Goal: Check status: Check status

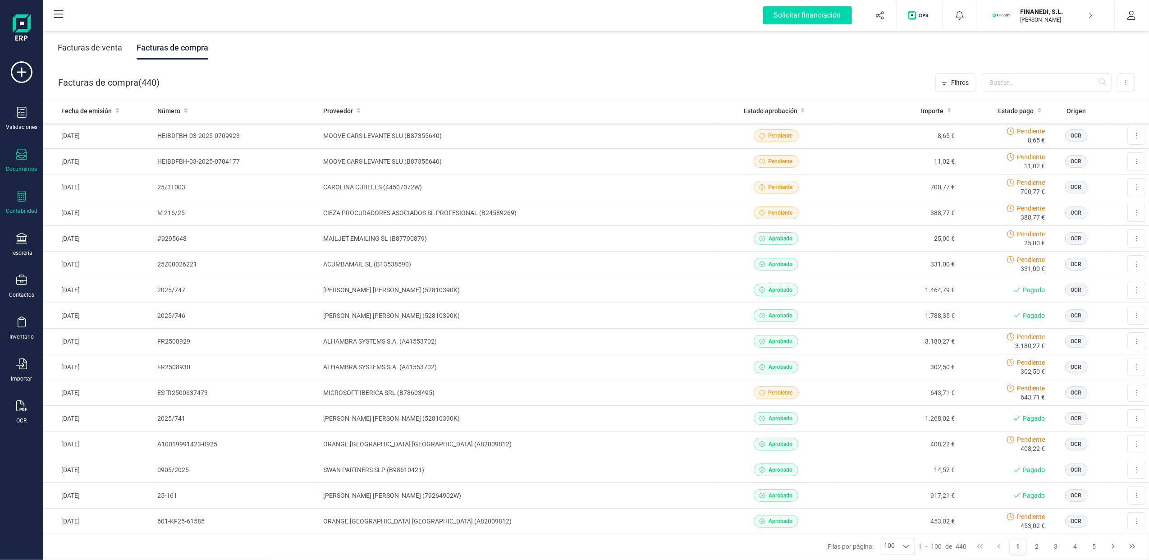
click at [14, 208] on div "Contabilidad" at bounding box center [22, 210] width 32 height 7
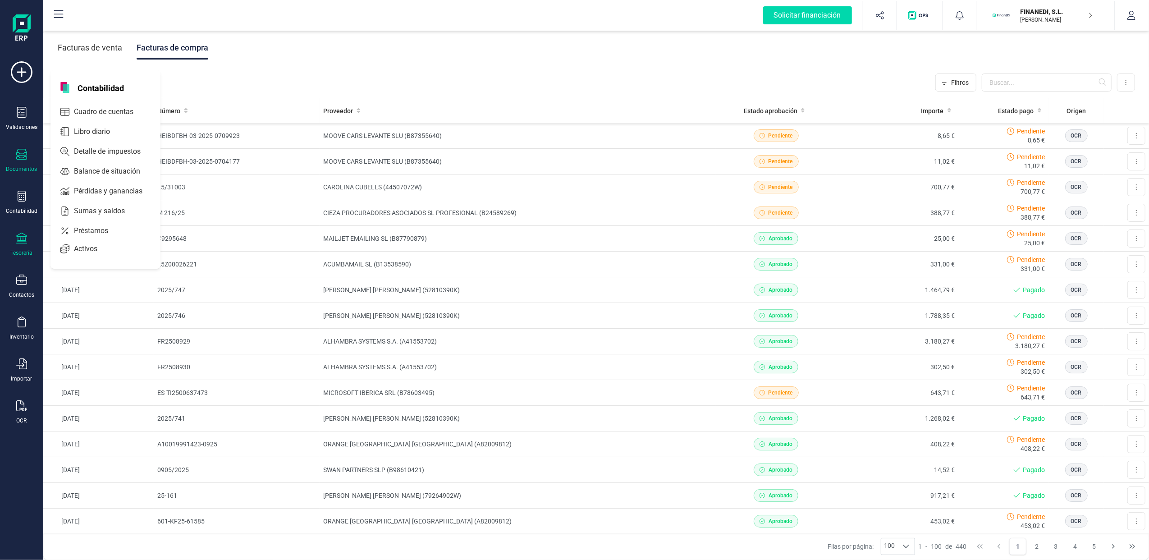
click at [21, 242] on div at bounding box center [21, 239] width 11 height 13
click at [101, 152] on span "Cuentas bancarias" at bounding box center [109, 153] width 79 height 11
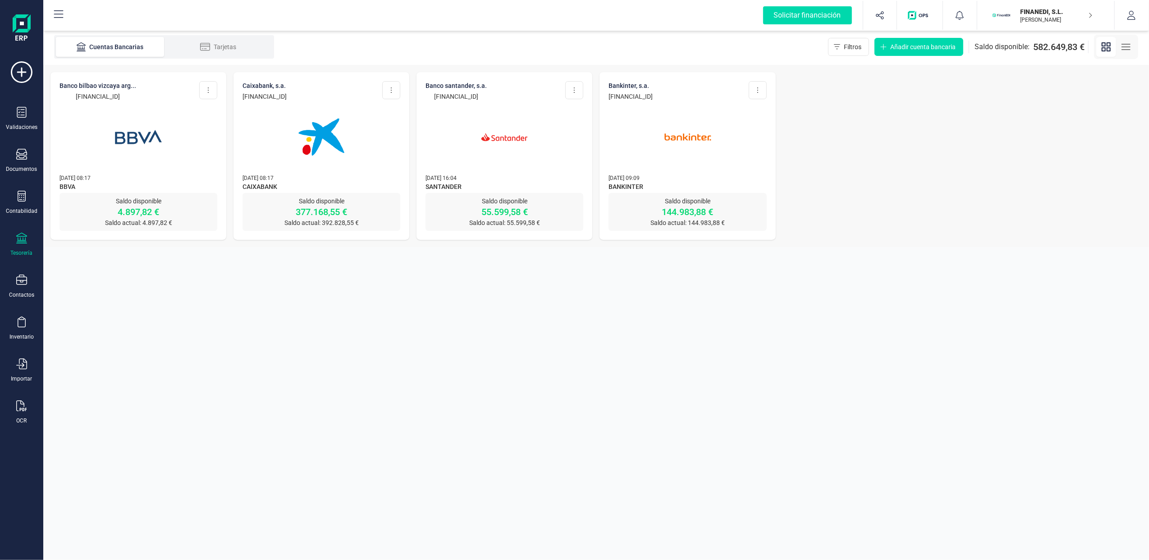
click at [1057, 20] on p "[PERSON_NAME]" at bounding box center [1056, 19] width 72 height 7
click at [1002, 129] on div "SCD SERVICIOS FINANCIEROS SL" at bounding box center [1041, 134] width 144 height 11
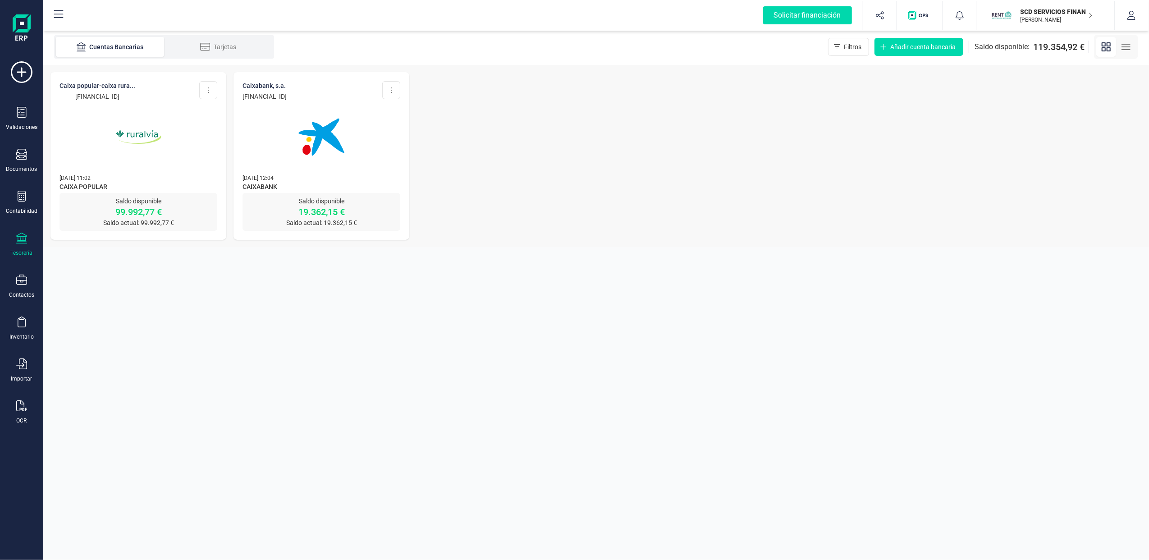
click at [142, 199] on p "Saldo disponible" at bounding box center [138, 201] width 158 height 9
click at [125, 107] on img at bounding box center [139, 137] width 76 height 76
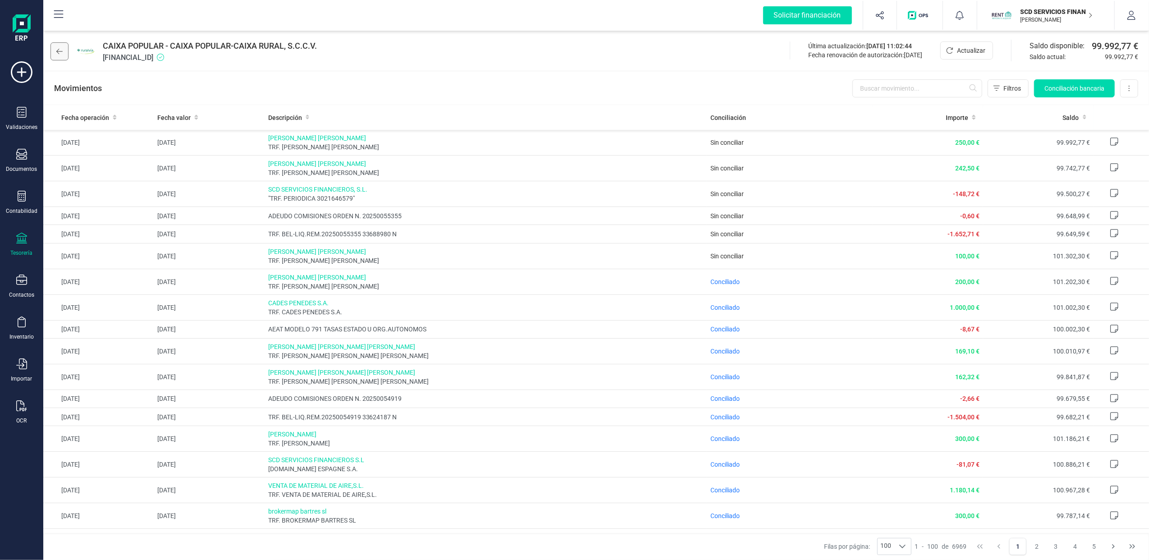
click at [59, 48] on icon at bounding box center [59, 51] width 6 height 7
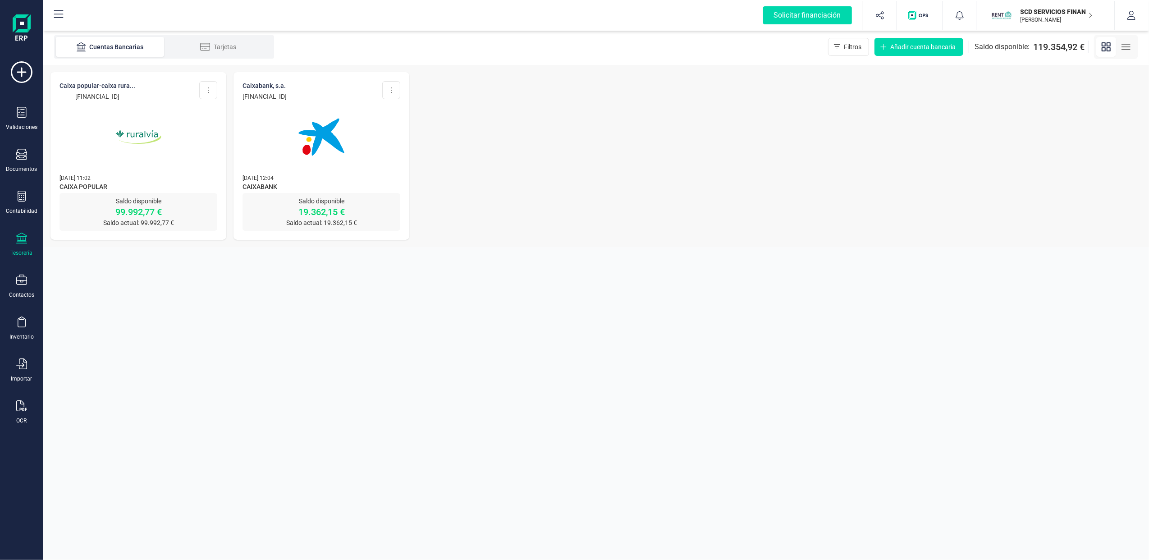
click at [298, 135] on img at bounding box center [322, 137] width 76 height 76
